Goal: Information Seeking & Learning: Compare options

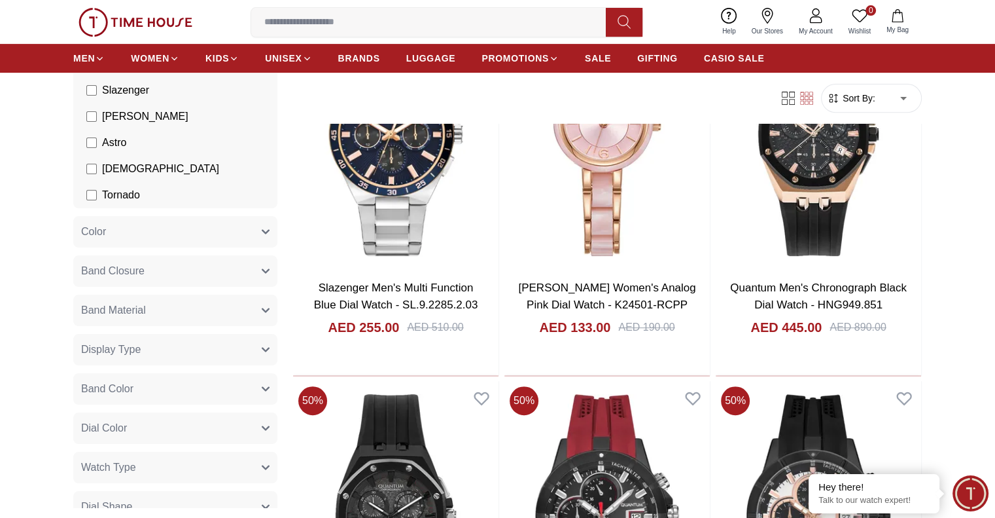
scroll to position [262, 0]
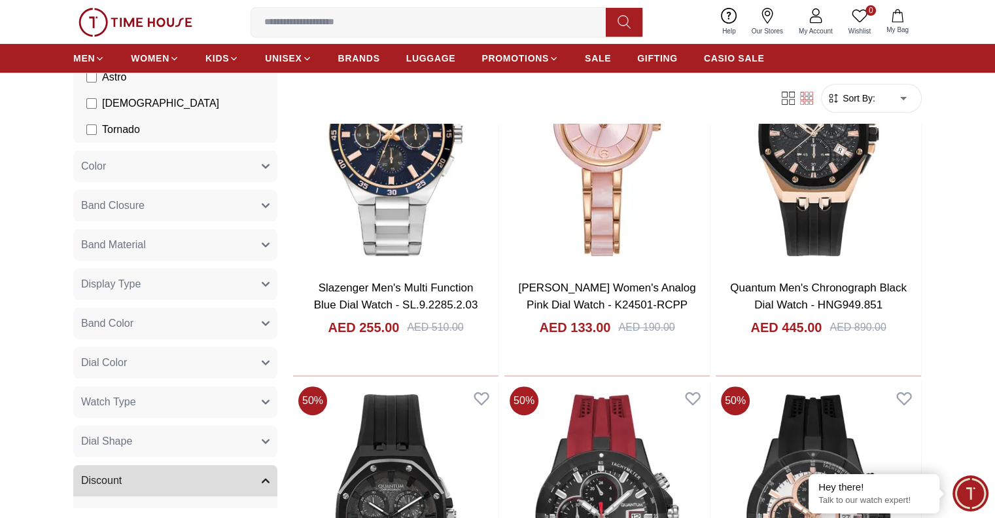
click at [151, 434] on button "Dial Shape" at bounding box center [175, 440] width 204 height 31
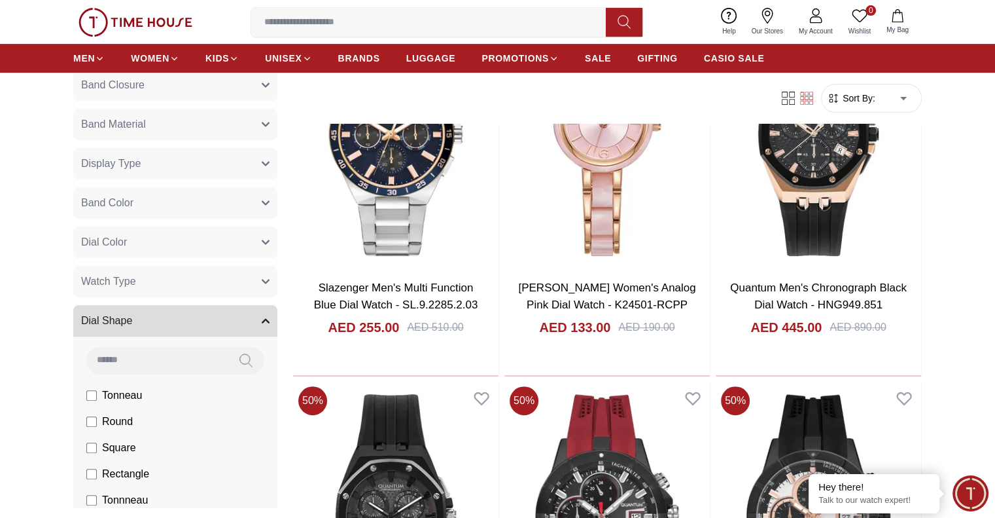
scroll to position [458, 0]
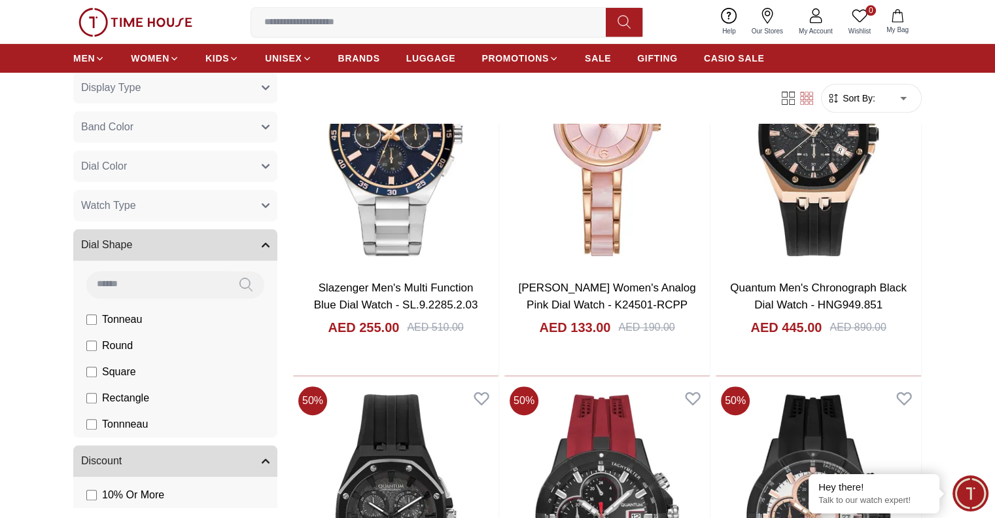
click at [82, 235] on button "Dial Shape" at bounding box center [175, 244] width 204 height 31
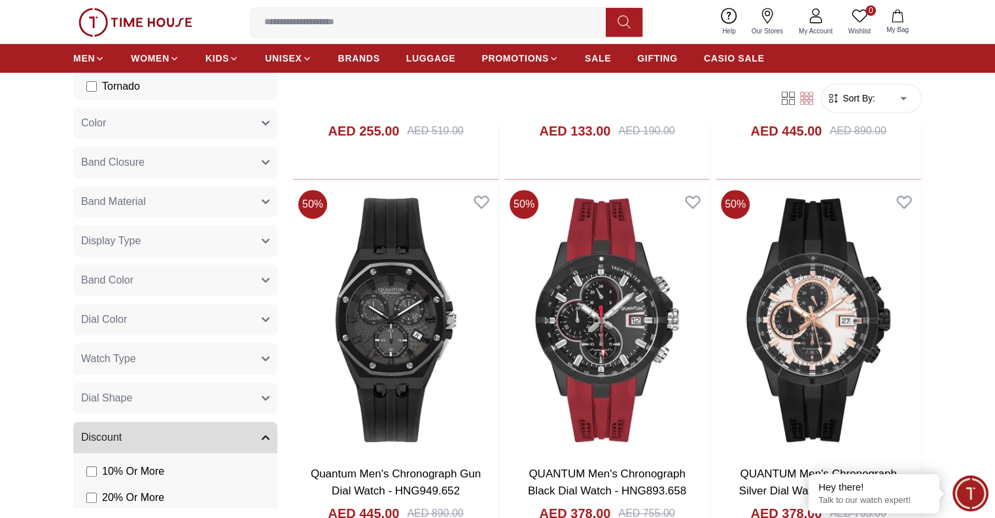
scroll to position [269, 0]
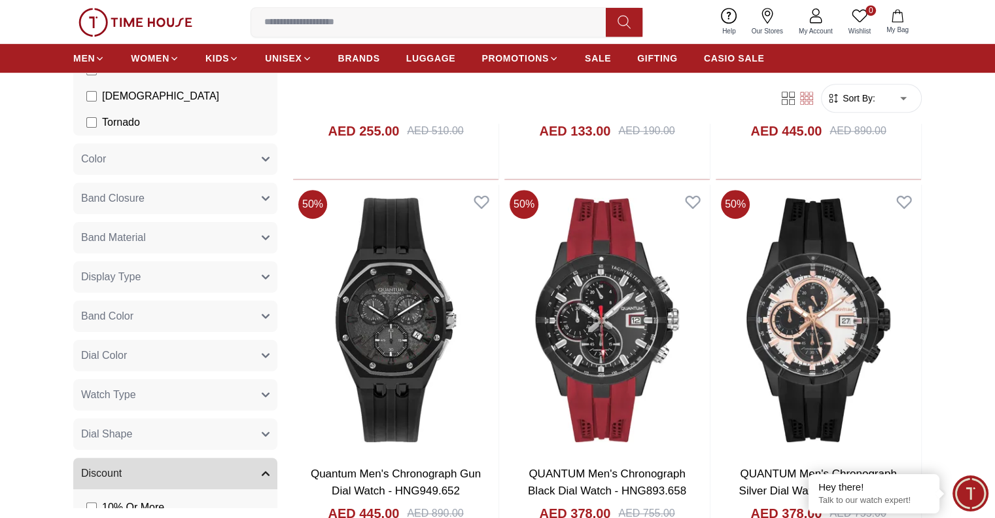
click at [105, 393] on span "Watch Type" at bounding box center [108, 395] width 55 height 16
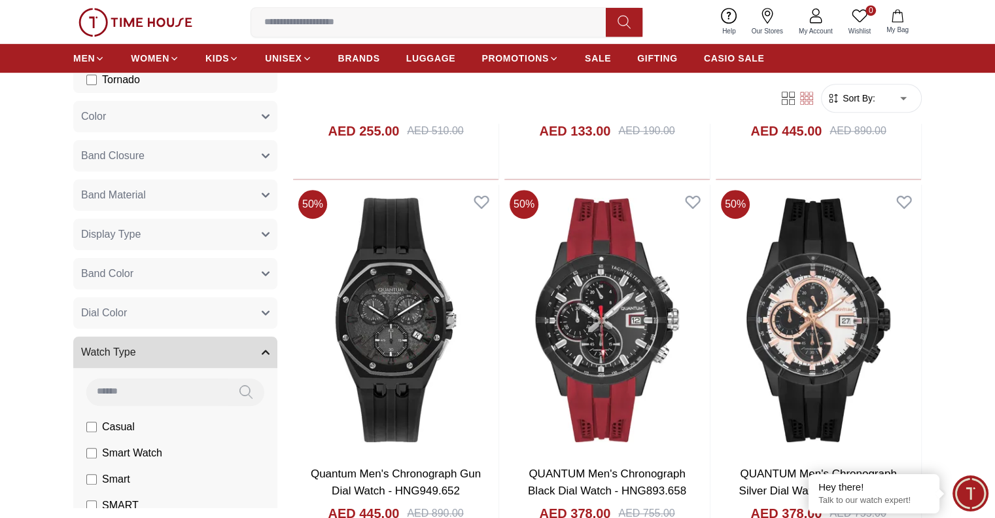
scroll to position [334, 0]
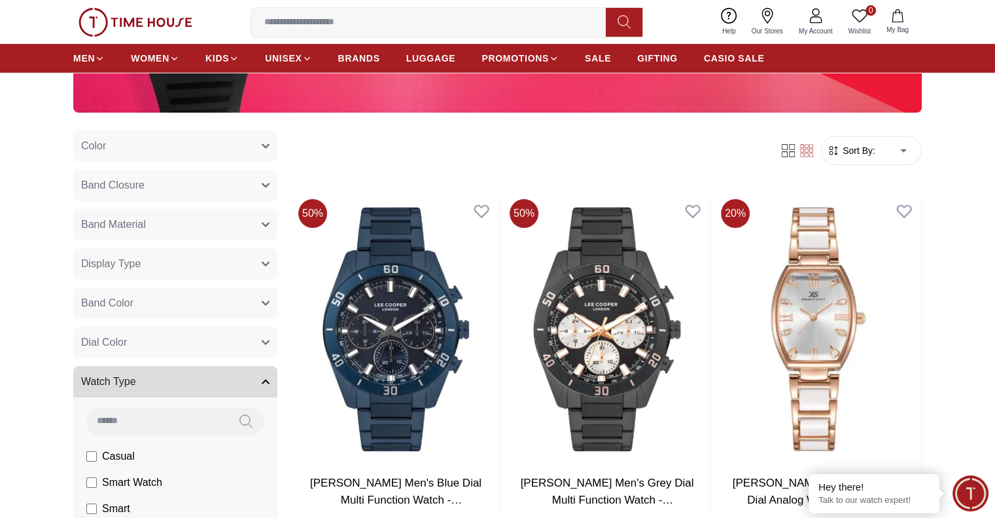
scroll to position [327, 0]
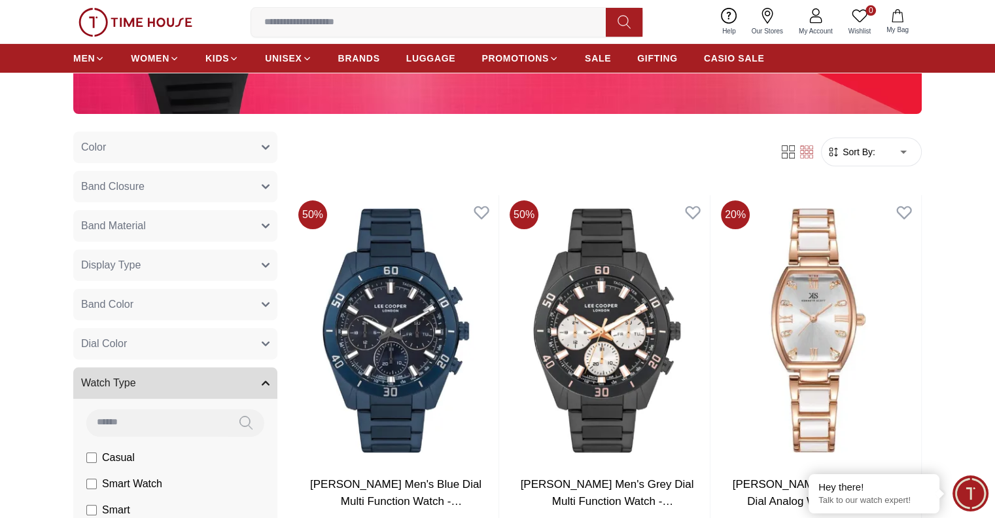
click at [163, 269] on button "Display Type" at bounding box center [175, 264] width 204 height 31
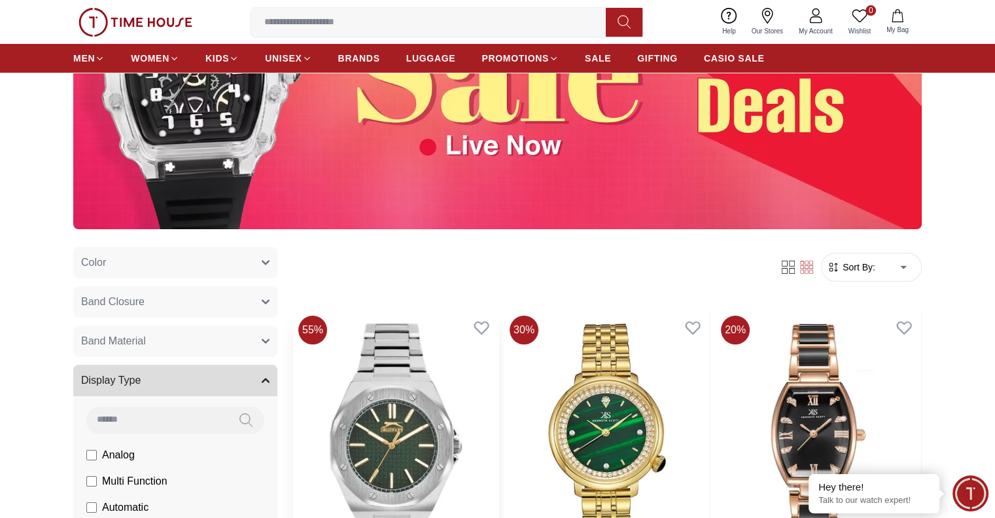
scroll to position [327, 0]
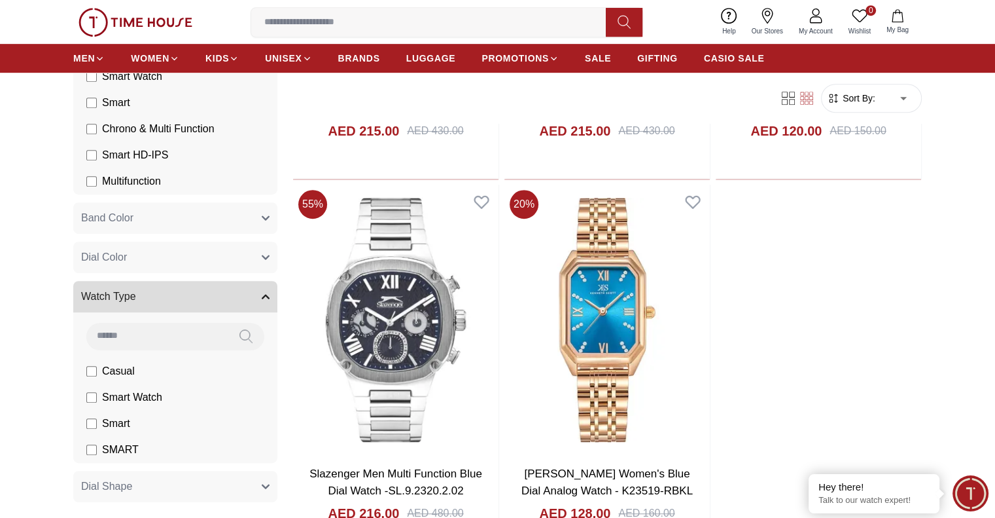
scroll to position [688, 0]
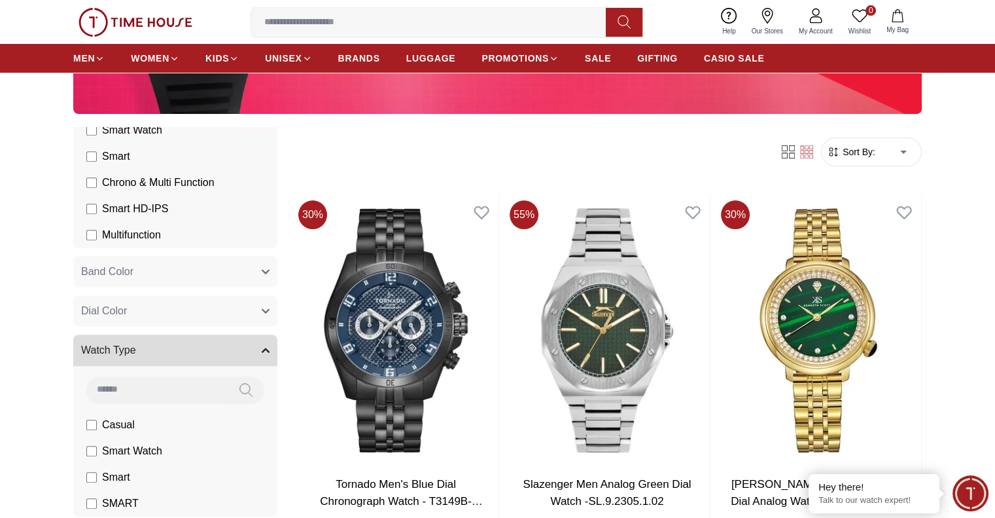
scroll to position [753, 0]
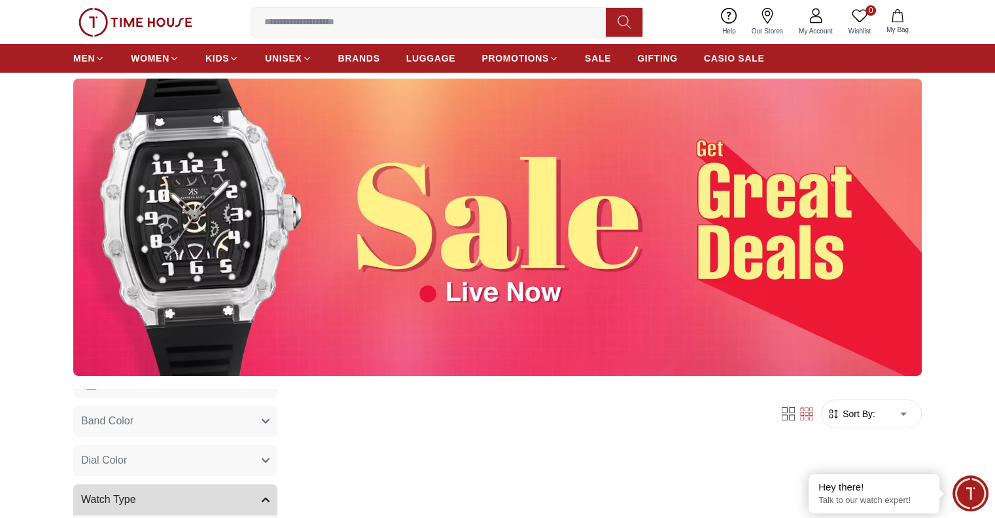
scroll to position [393, 0]
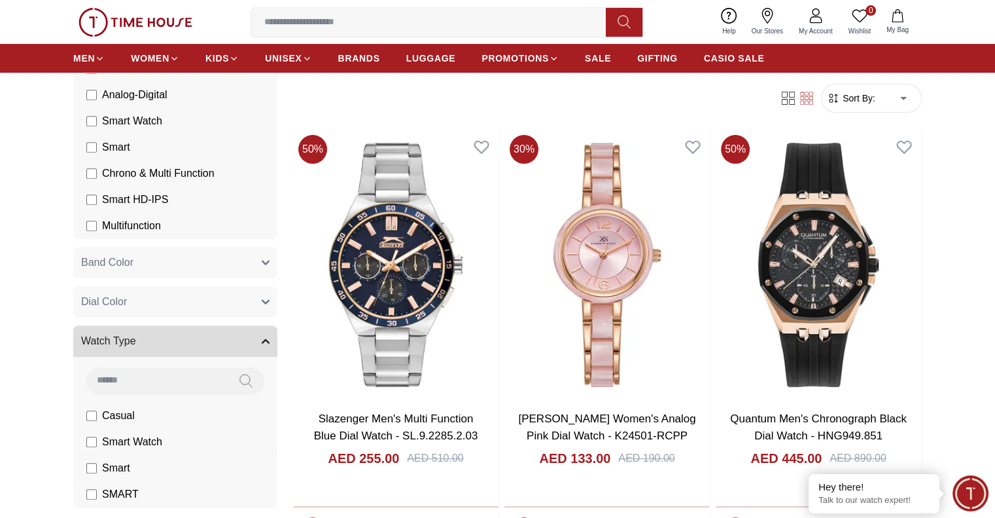
click at [91, 429] on li "Smart Watch" at bounding box center [178, 442] width 199 height 26
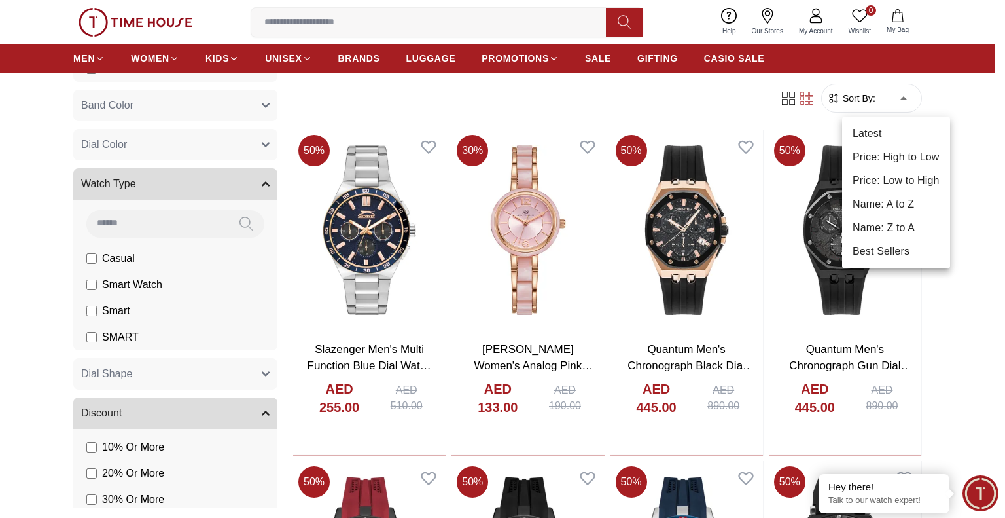
click at [904, 96] on div at bounding box center [502, 259] width 1005 height 518
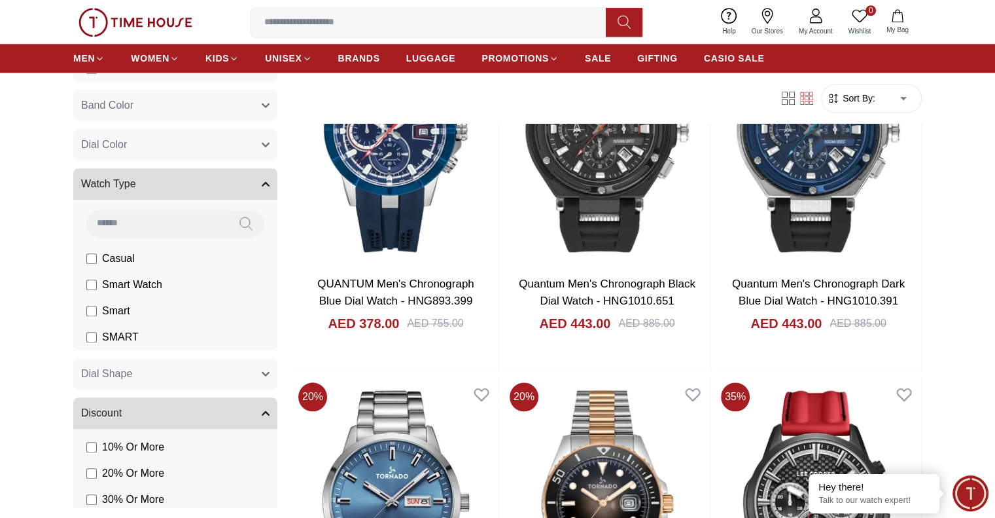
scroll to position [1309, 0]
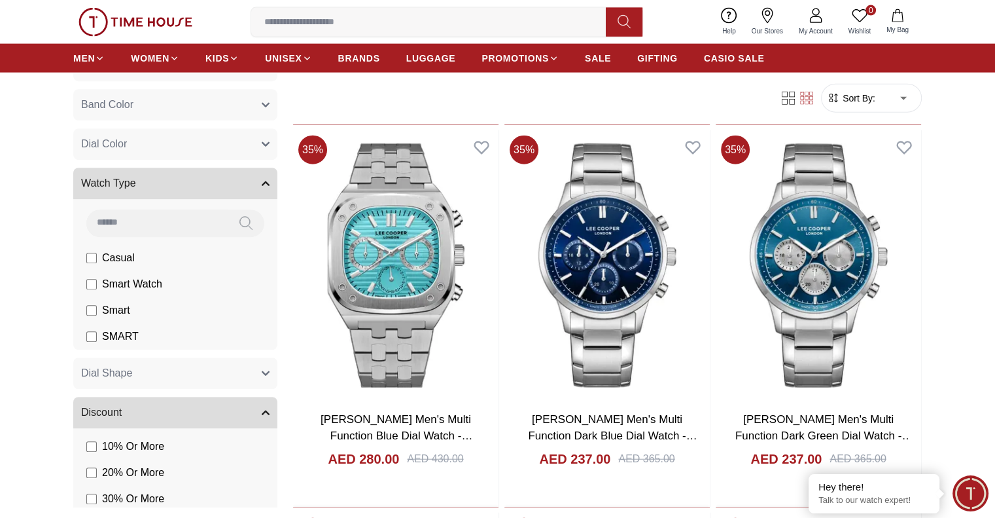
scroll to position [3076, 0]
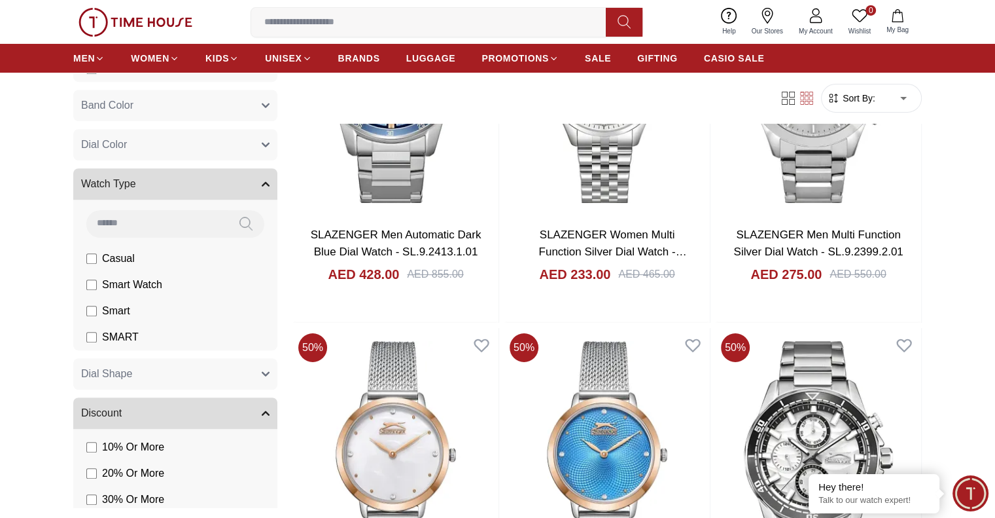
scroll to position [4908, 0]
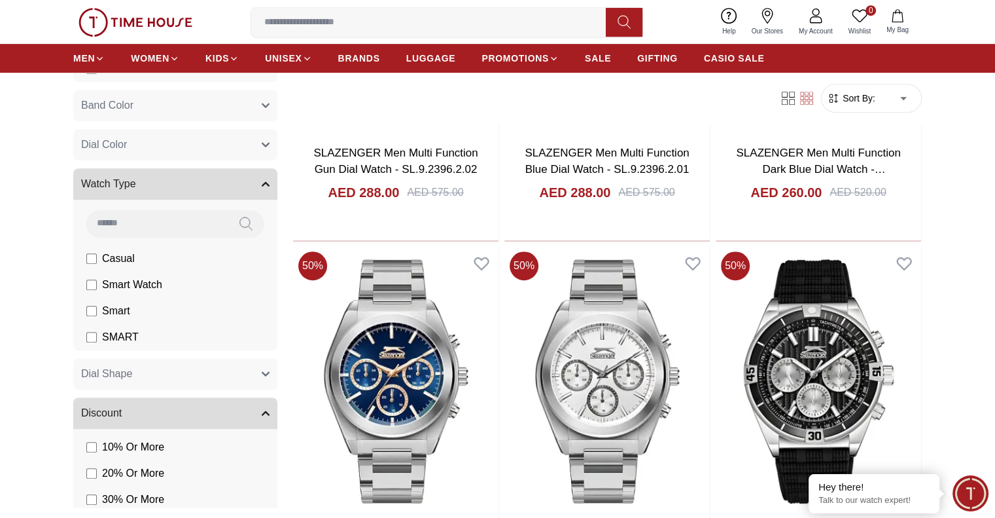
scroll to position [5955, 0]
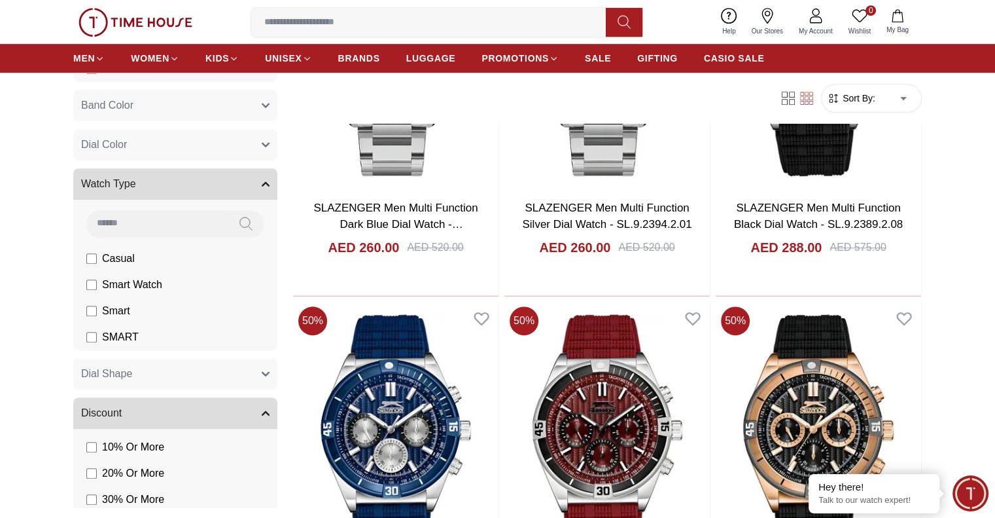
scroll to position [5023, 0]
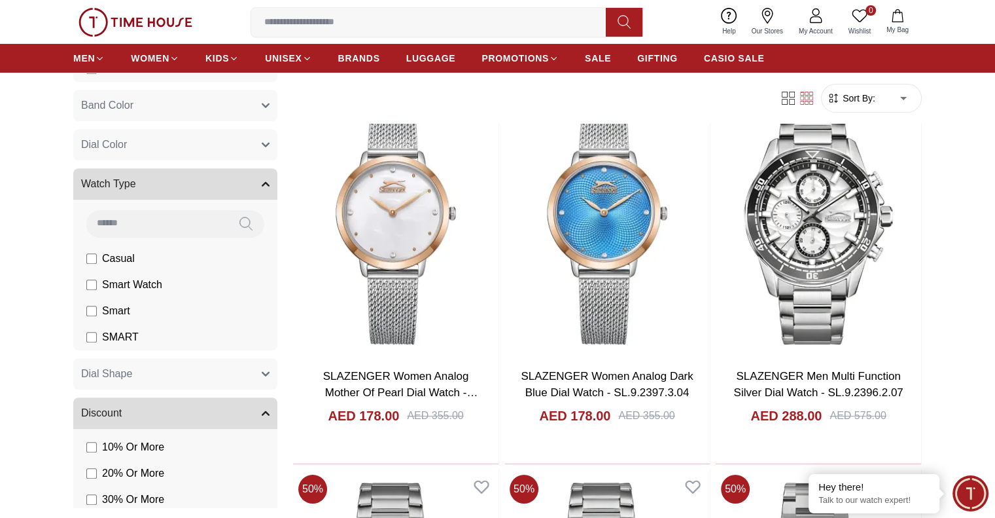
scroll to position [3324, 0]
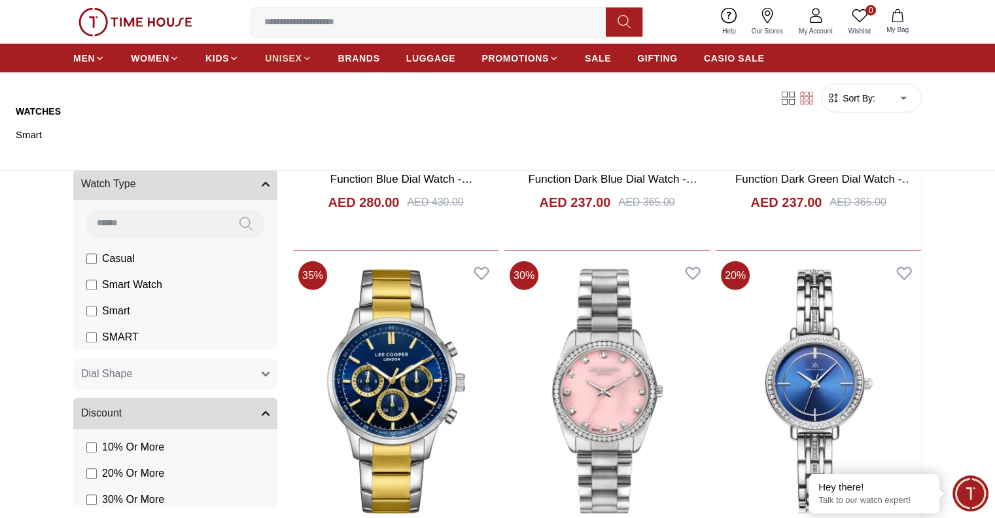
click at [307, 58] on icon at bounding box center [307, 59] width 10 height 10
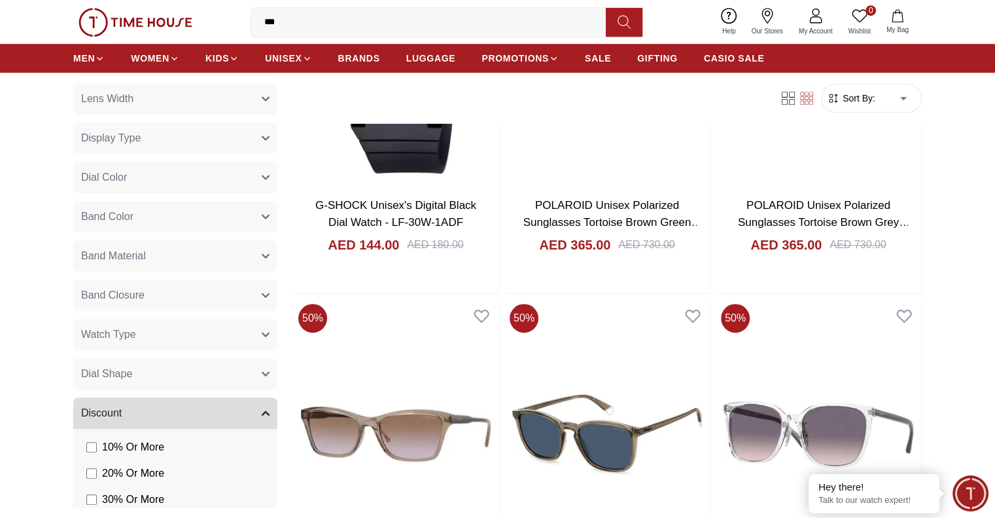
scroll to position [851, 0]
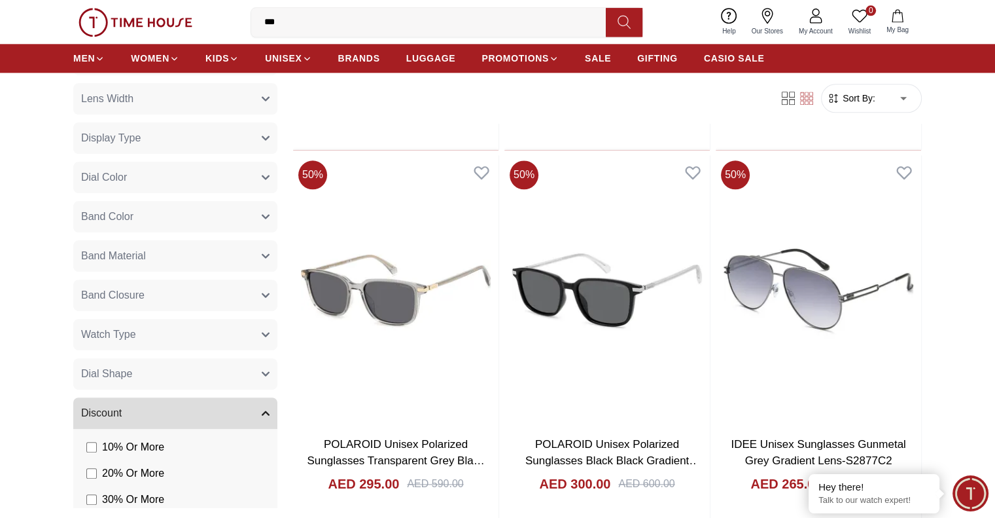
scroll to position [1767, 0]
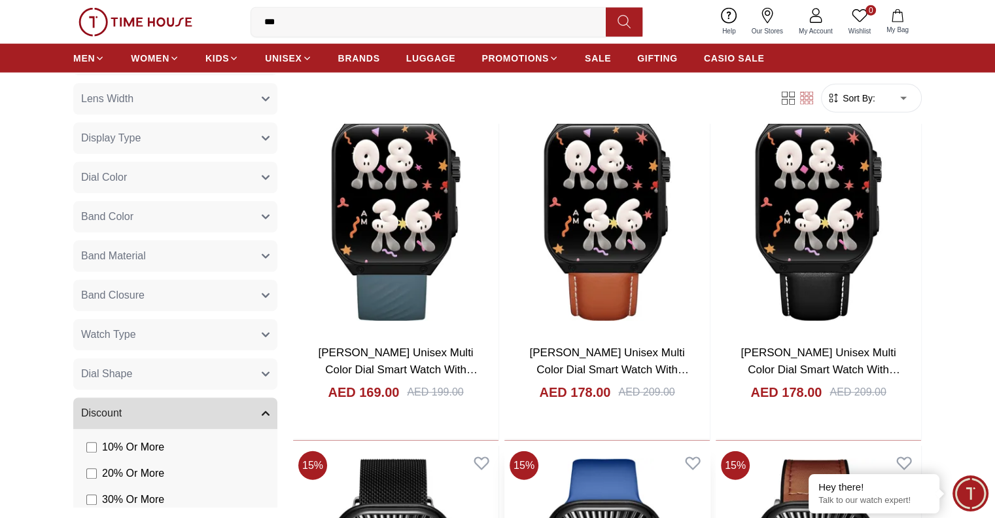
scroll to position [2945, 0]
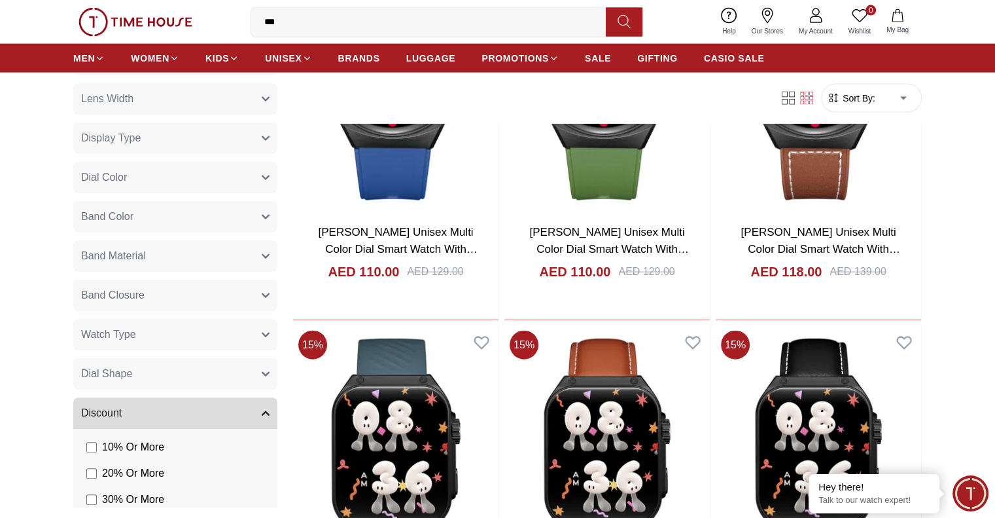
scroll to position [3207, 0]
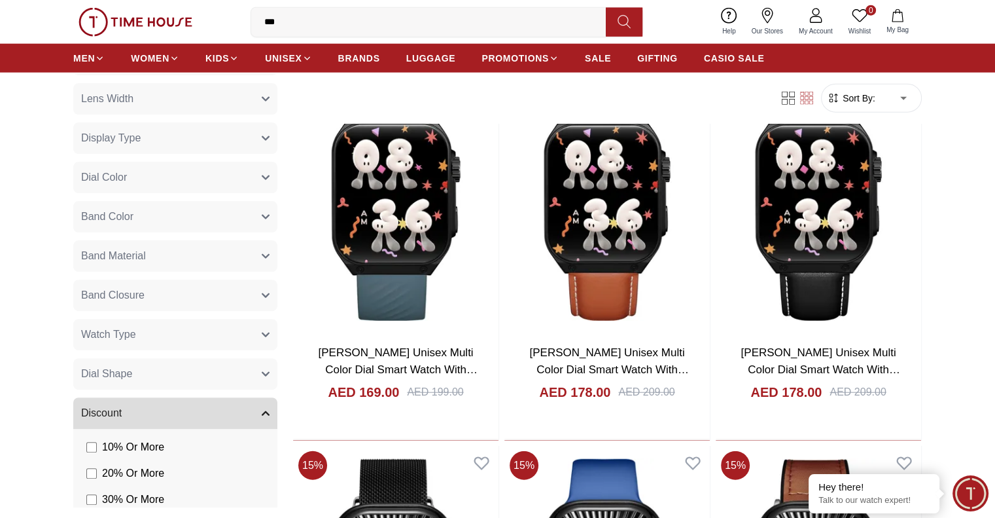
scroll to position [1505, 0]
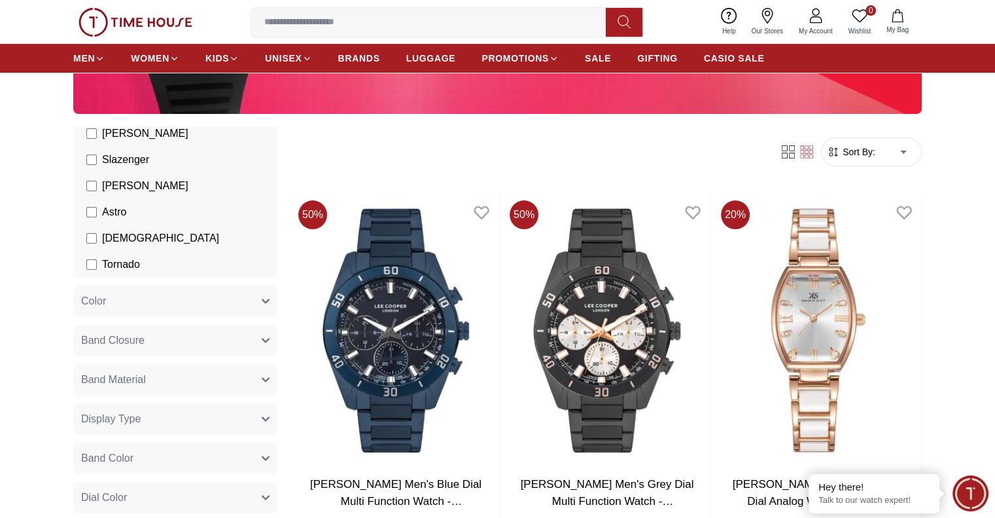
scroll to position [329, 0]
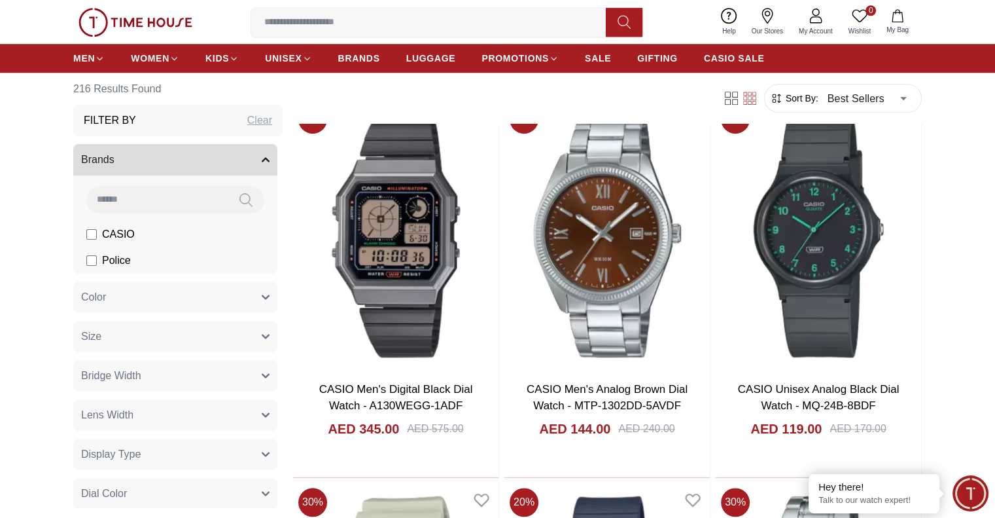
scroll to position [1440, 0]
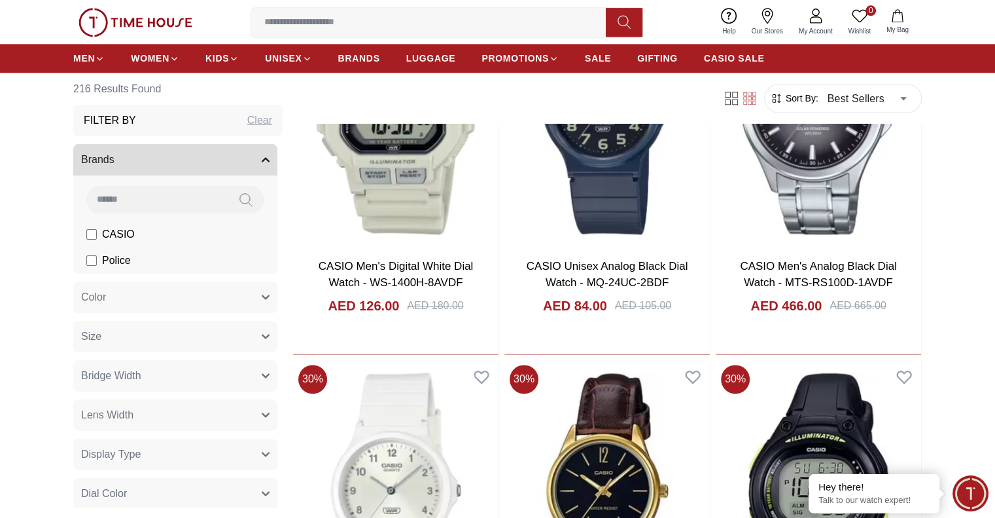
scroll to position [1963, 0]
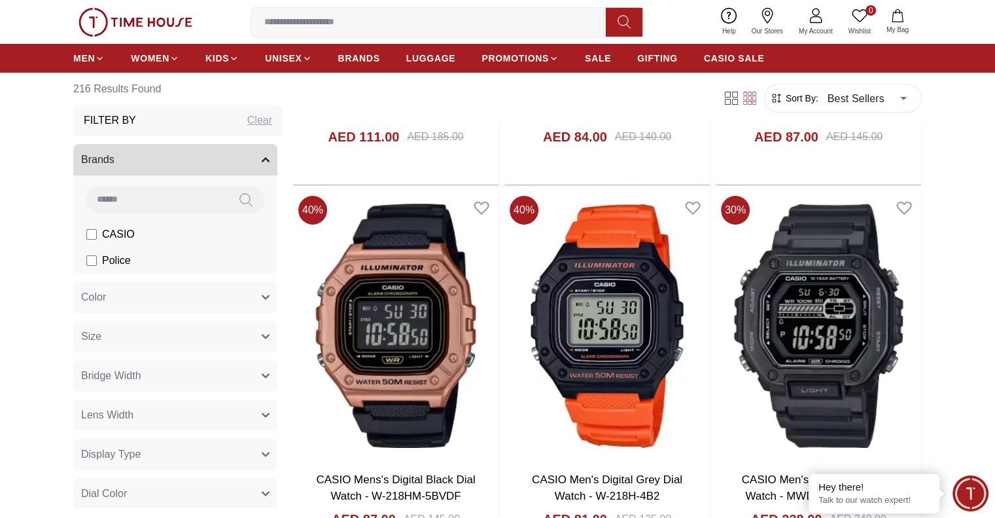
scroll to position [4646, 0]
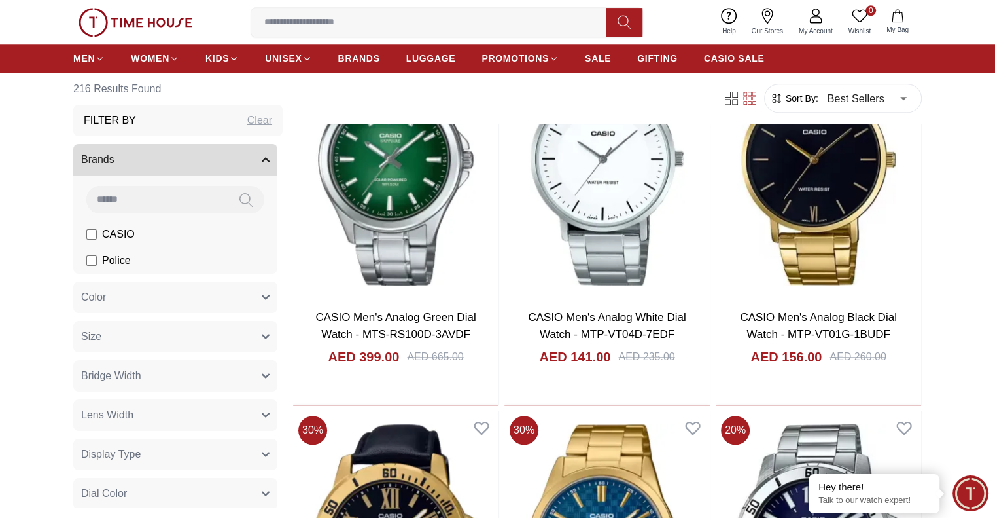
scroll to position [6348, 0]
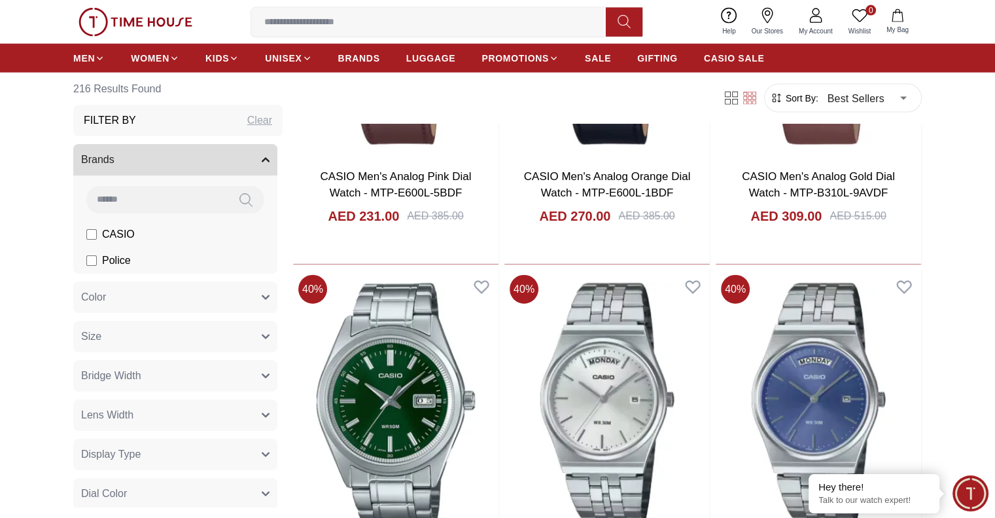
scroll to position [8246, 0]
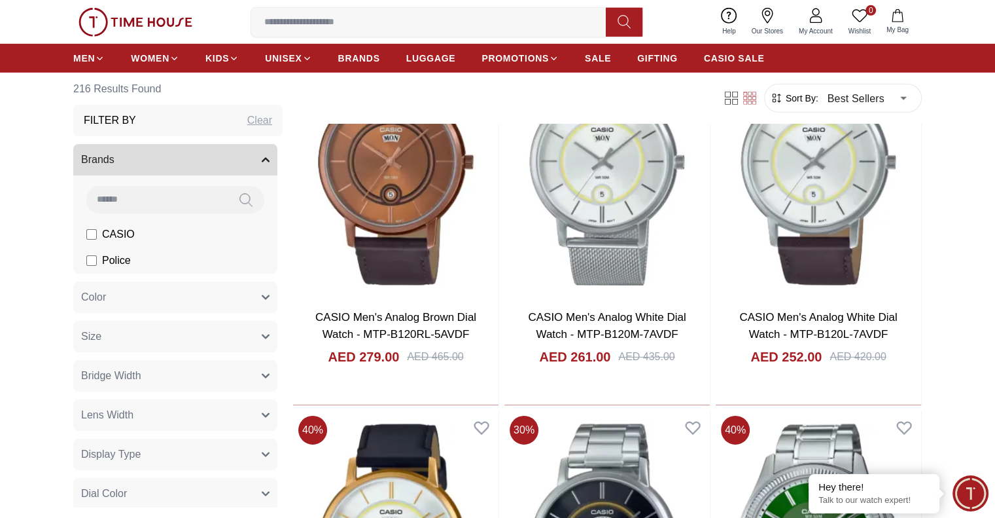
scroll to position [9293, 0]
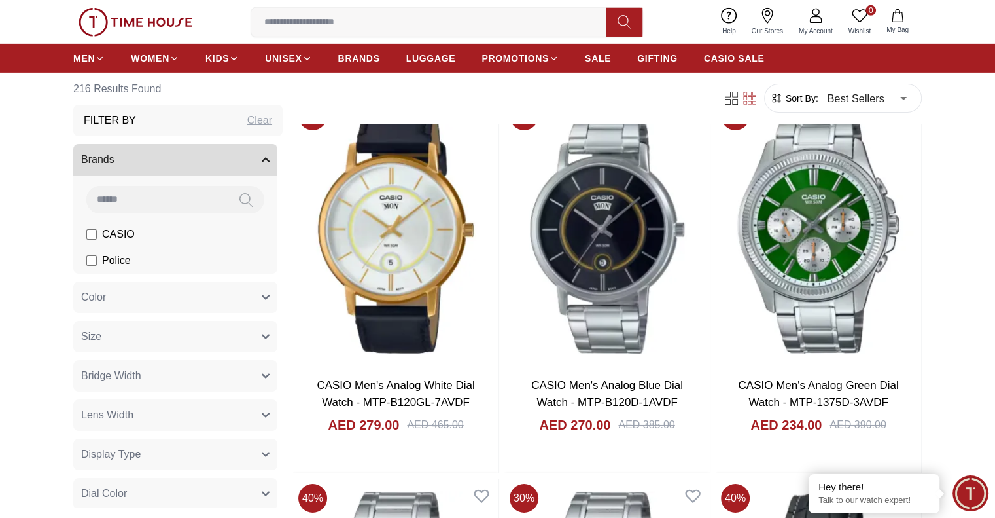
scroll to position [8246, 0]
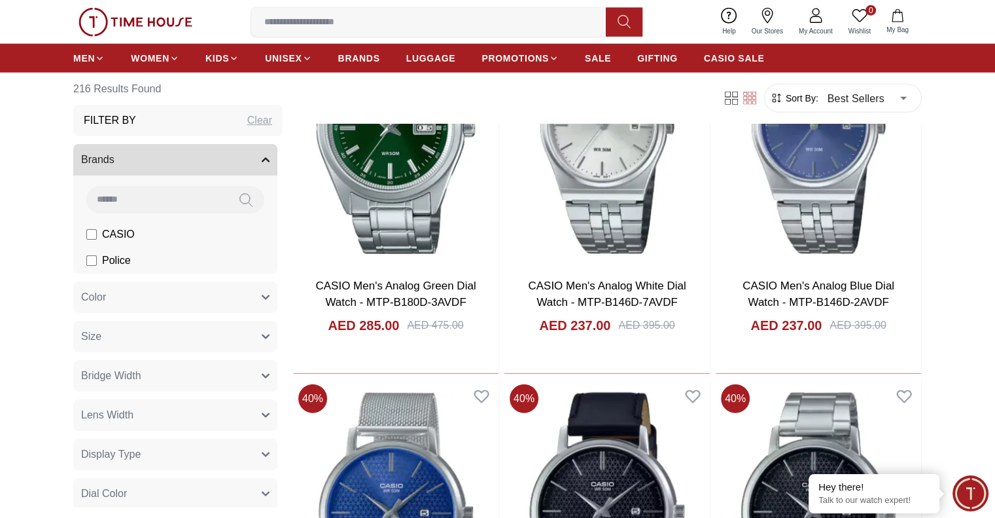
scroll to position [6348, 0]
